Goal: Task Accomplishment & Management: Use online tool/utility

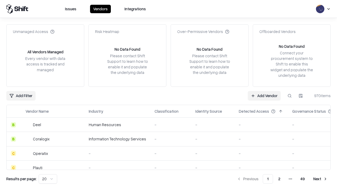
click at [264, 95] on link "Add Vendor" at bounding box center [264, 95] width 33 height 9
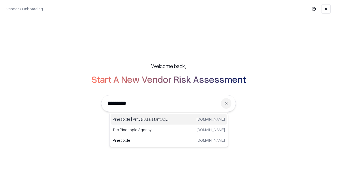
click at [169, 119] on div "Pineapple | Virtual Assistant Agency [DOMAIN_NAME]" at bounding box center [169, 119] width 116 height 11
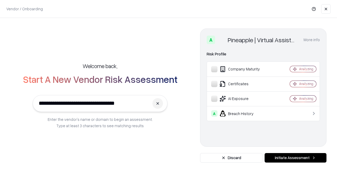
type input "**********"
click at [295, 157] on button "Initiate Assessment" at bounding box center [296, 157] width 62 height 9
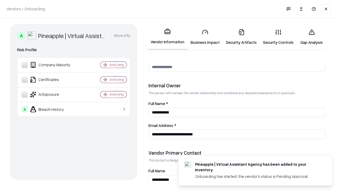
scroll to position [273, 0]
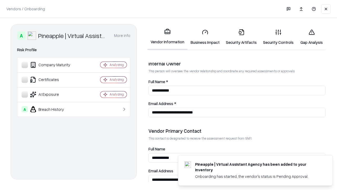
click at [241, 37] on link "Security Artifacts" at bounding box center [241, 37] width 37 height 24
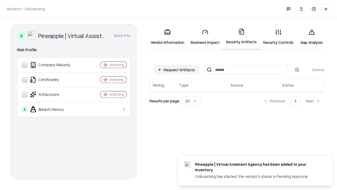
click at [176, 69] on button "Request Artifacts" at bounding box center [176, 69] width 46 height 9
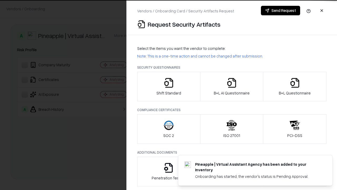
click at [295, 86] on icon "button" at bounding box center [295, 82] width 11 height 11
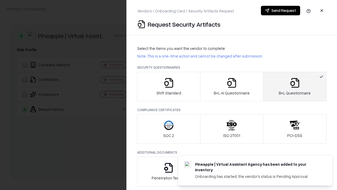
click at [231, 86] on icon "button" at bounding box center [231, 82] width 11 height 11
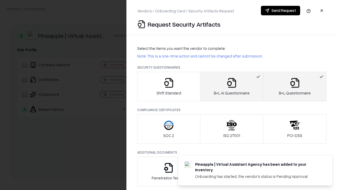
click at [280, 11] on button "Send Request" at bounding box center [280, 10] width 39 height 9
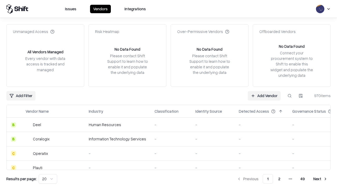
click at [290, 95] on button at bounding box center [289, 95] width 9 height 9
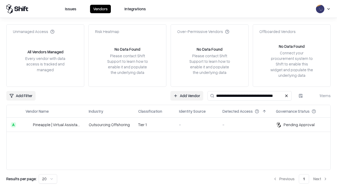
type input "**********"
click at [172, 124] on td "Tier 1" at bounding box center [154, 124] width 41 height 14
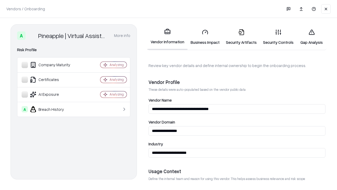
click at [241, 37] on link "Security Artifacts" at bounding box center [241, 37] width 37 height 24
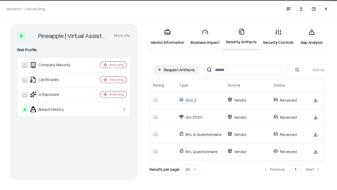
click at [311, 37] on link "Gap Analysis" at bounding box center [312, 37] width 30 height 24
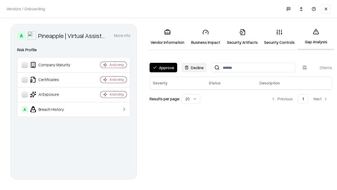
click at [163, 67] on button "Approve" at bounding box center [164, 67] width 28 height 9
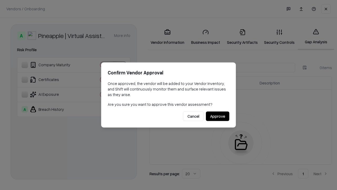
click at [217, 116] on button "Approve" at bounding box center [217, 115] width 23 height 9
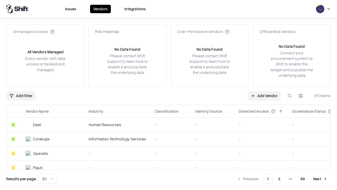
type input "**********"
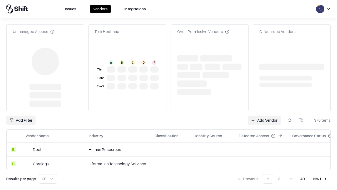
click at [264, 115] on link "Add Vendor" at bounding box center [264, 119] width 33 height 9
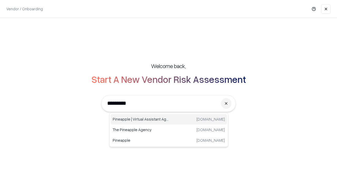
click at [169, 119] on div "Pineapple | Virtual Assistant Agency [DOMAIN_NAME]" at bounding box center [169, 119] width 116 height 11
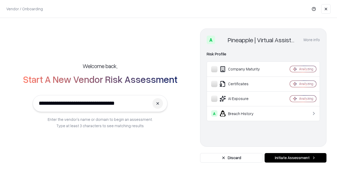
type input "**********"
click at [295, 157] on button "Initiate Assessment" at bounding box center [296, 157] width 62 height 9
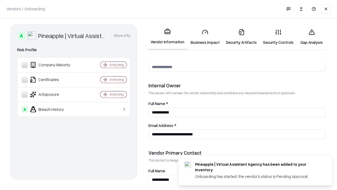
scroll to position [273, 0]
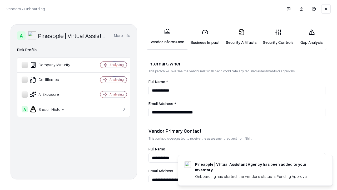
click at [311, 37] on link "Gap Analysis" at bounding box center [312, 37] width 30 height 24
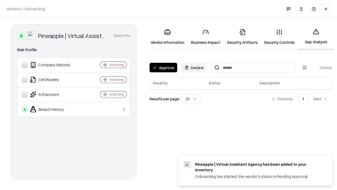
click at [163, 67] on button "Approve" at bounding box center [164, 67] width 28 height 9
